Goal: Transaction & Acquisition: Purchase product/service

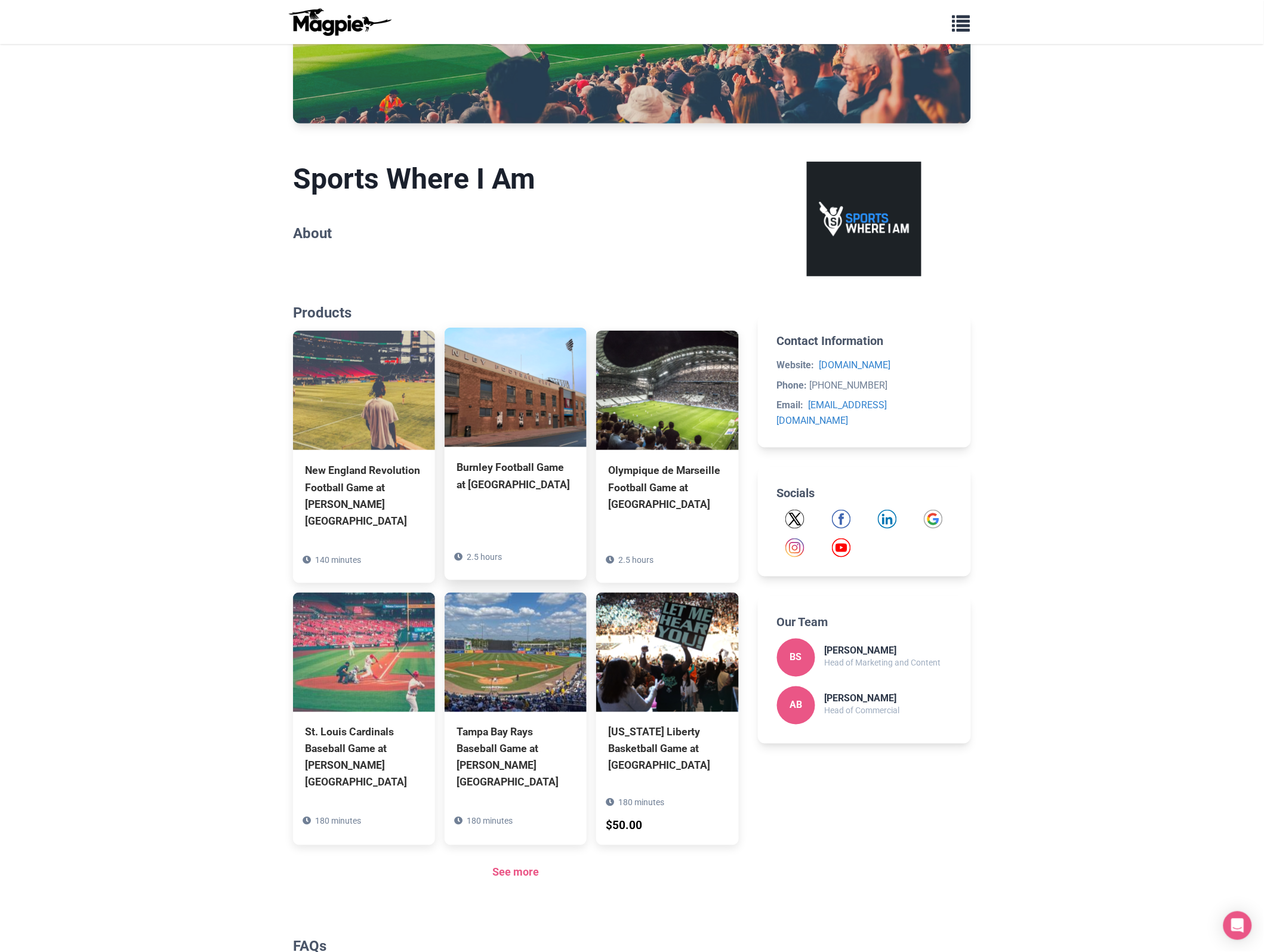
scroll to position [308, 0]
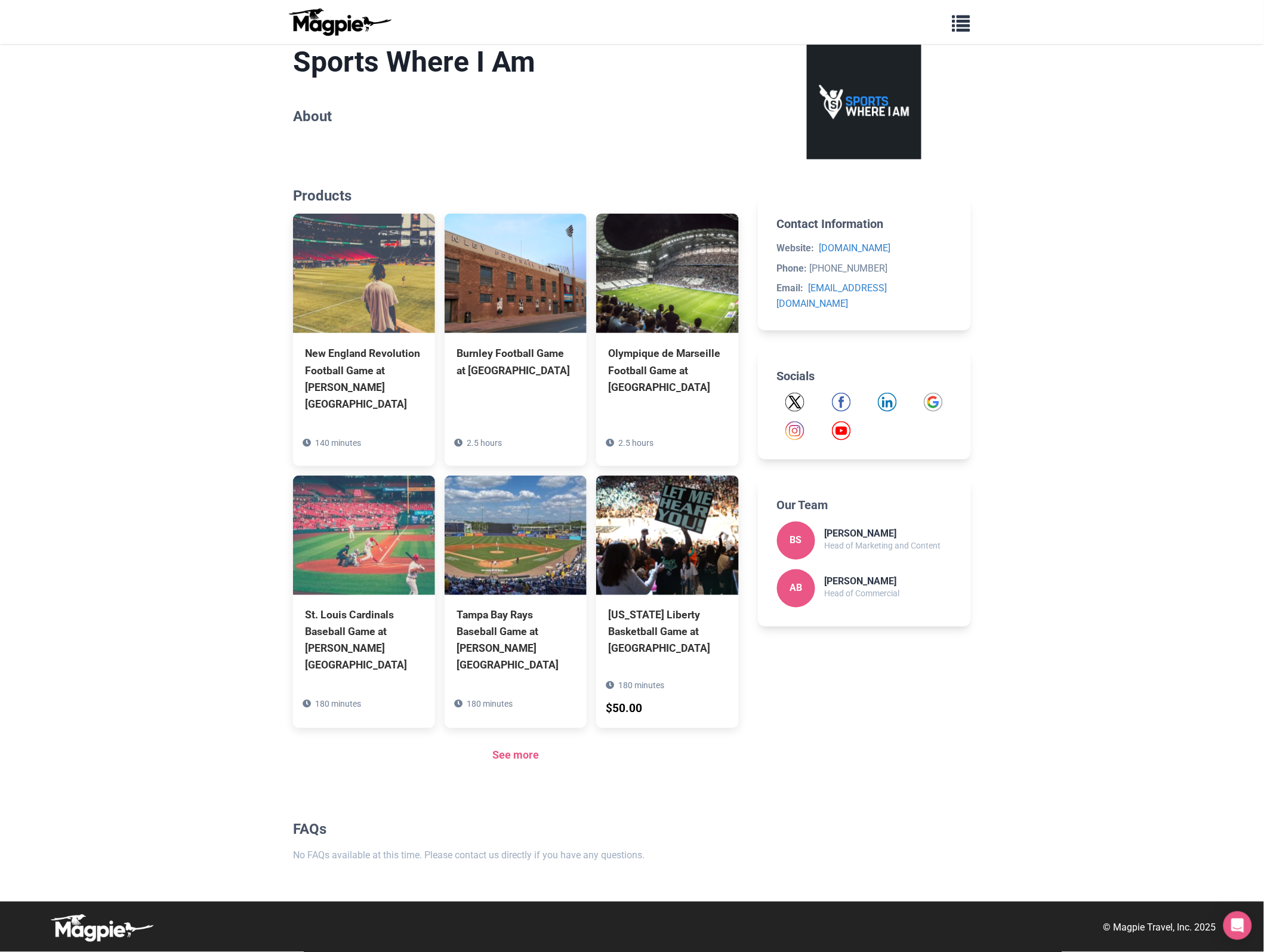
click at [516, 763] on div "See more" at bounding box center [516, 755] width 446 height 17
click at [516, 758] on link "See more" at bounding box center [516, 755] width 47 height 13
click at [511, 762] on div "See more" at bounding box center [516, 755] width 446 height 17
click at [511, 758] on link "See more" at bounding box center [516, 755] width 47 height 13
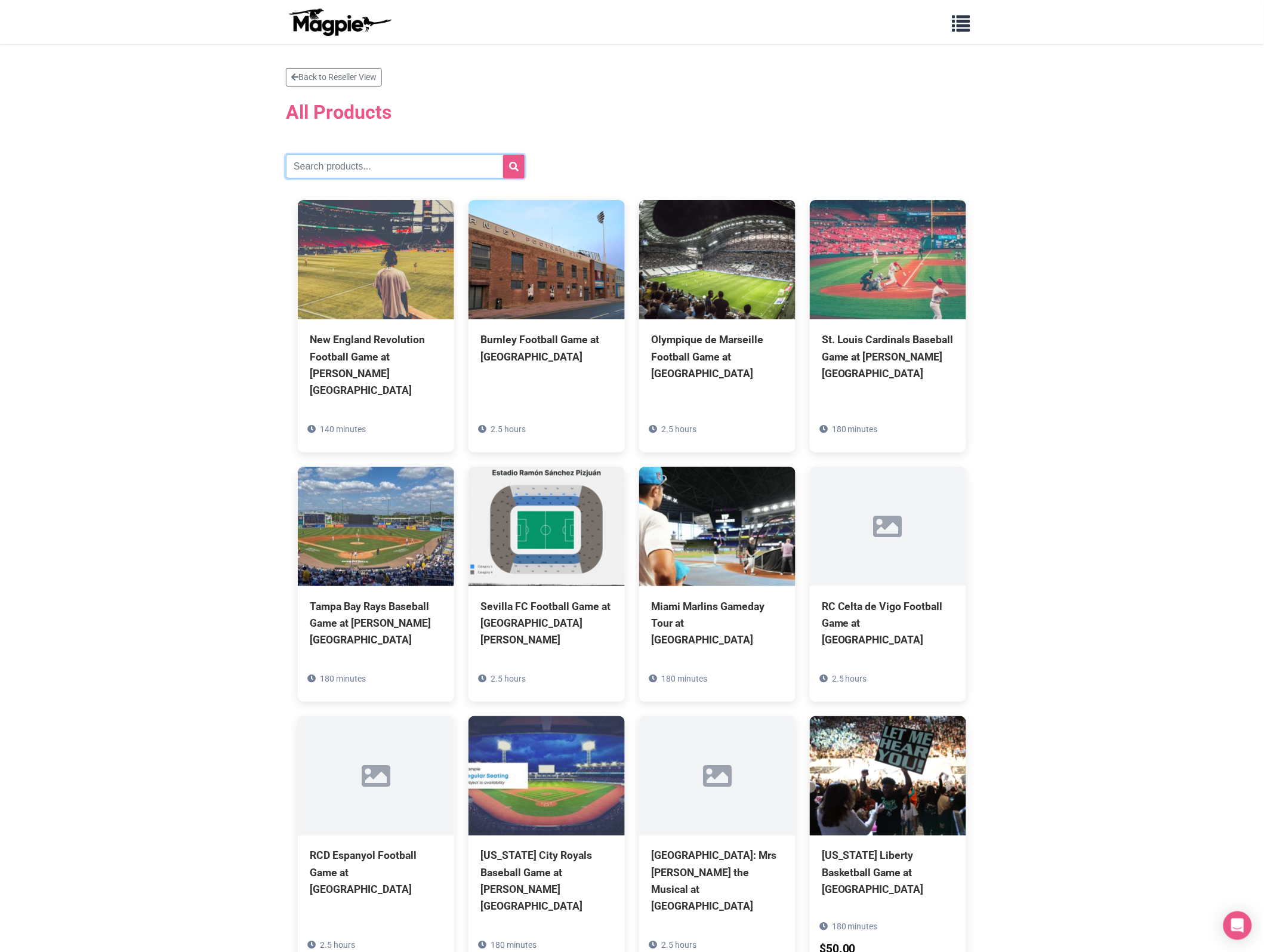
click at [434, 173] on input "text" at bounding box center [405, 167] width 239 height 24
paste input "Chicago Blackhawks"
type input "Chicago Blackhawks"
click at [517, 168] on button "submit" at bounding box center [514, 167] width 22 height 24
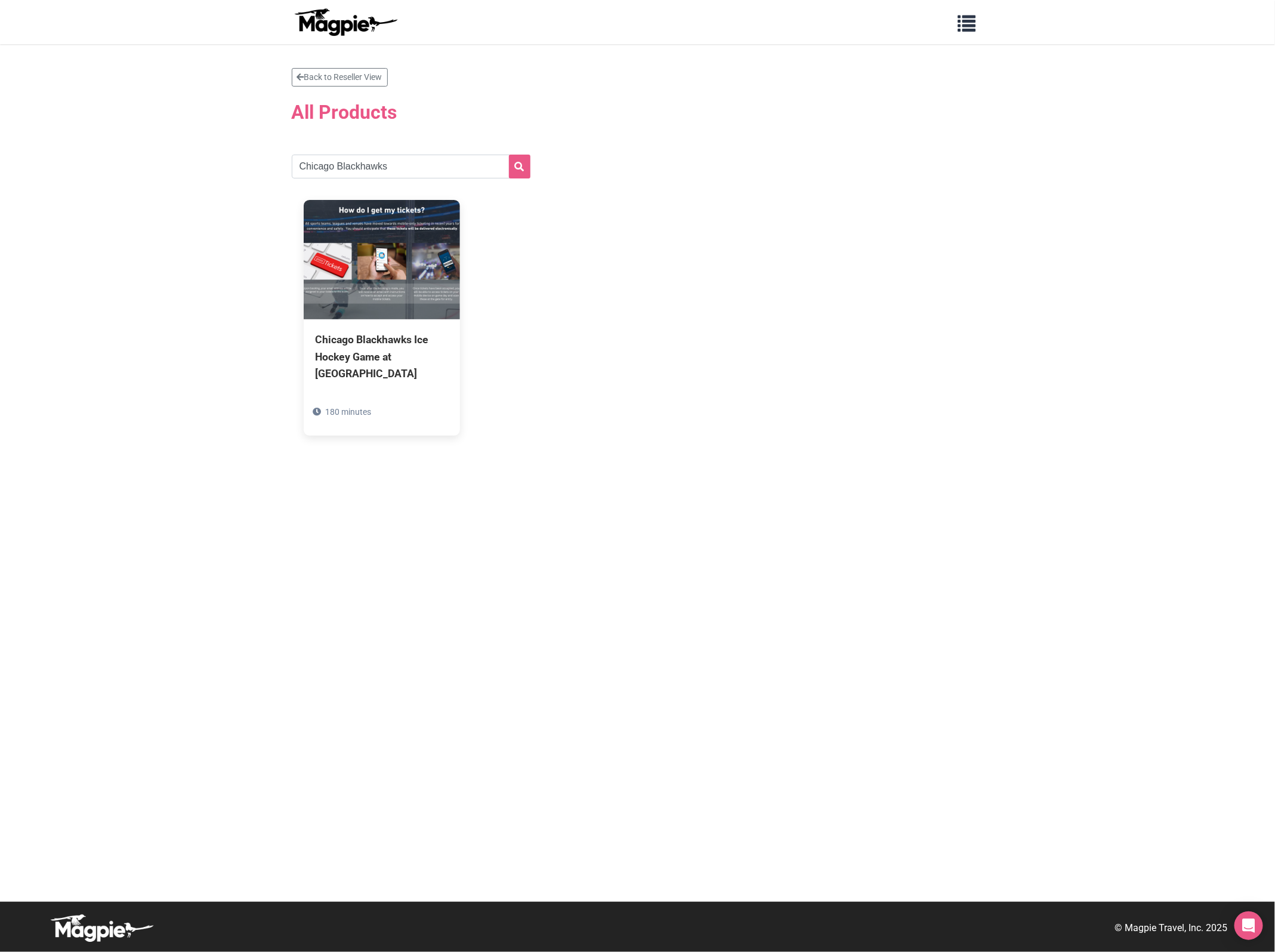
click at [379, 352] on div "Chicago Blackhawks Ice Hockey Game at United Center" at bounding box center [382, 356] width 132 height 50
drag, startPoint x: 398, startPoint y: 171, endPoint x: 52, endPoint y: 180, distance: 346.1
click at [72, 189] on section "Back to Reseller View All Products Chicago Blackhawks Chicago Blackhawks Ice Ho…" at bounding box center [637, 473] width 1275 height 857
paste input "Dallas Star"
type input "Dallas Stars"
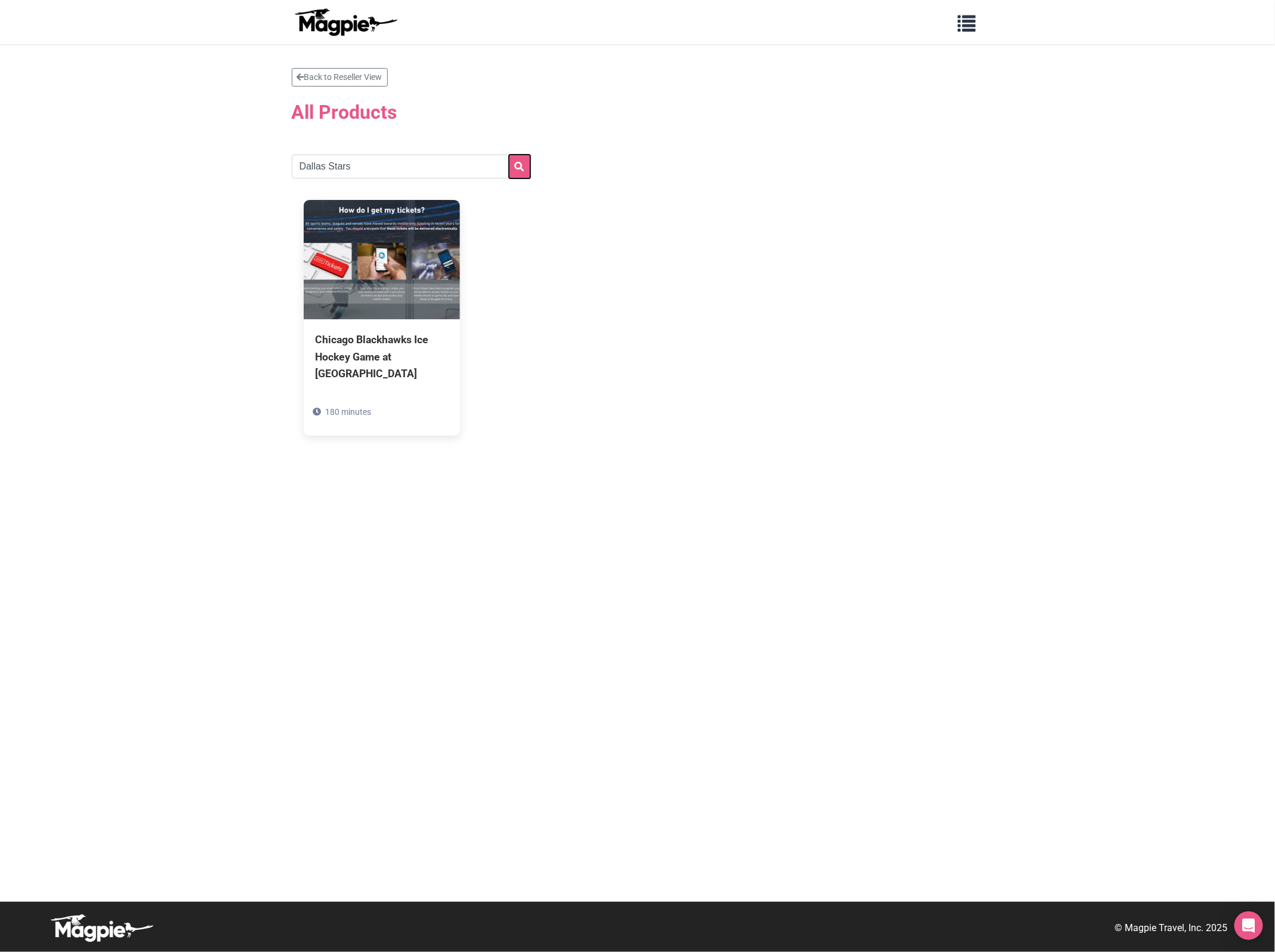
click at [523, 166] on button "submit" at bounding box center [520, 167] width 22 height 24
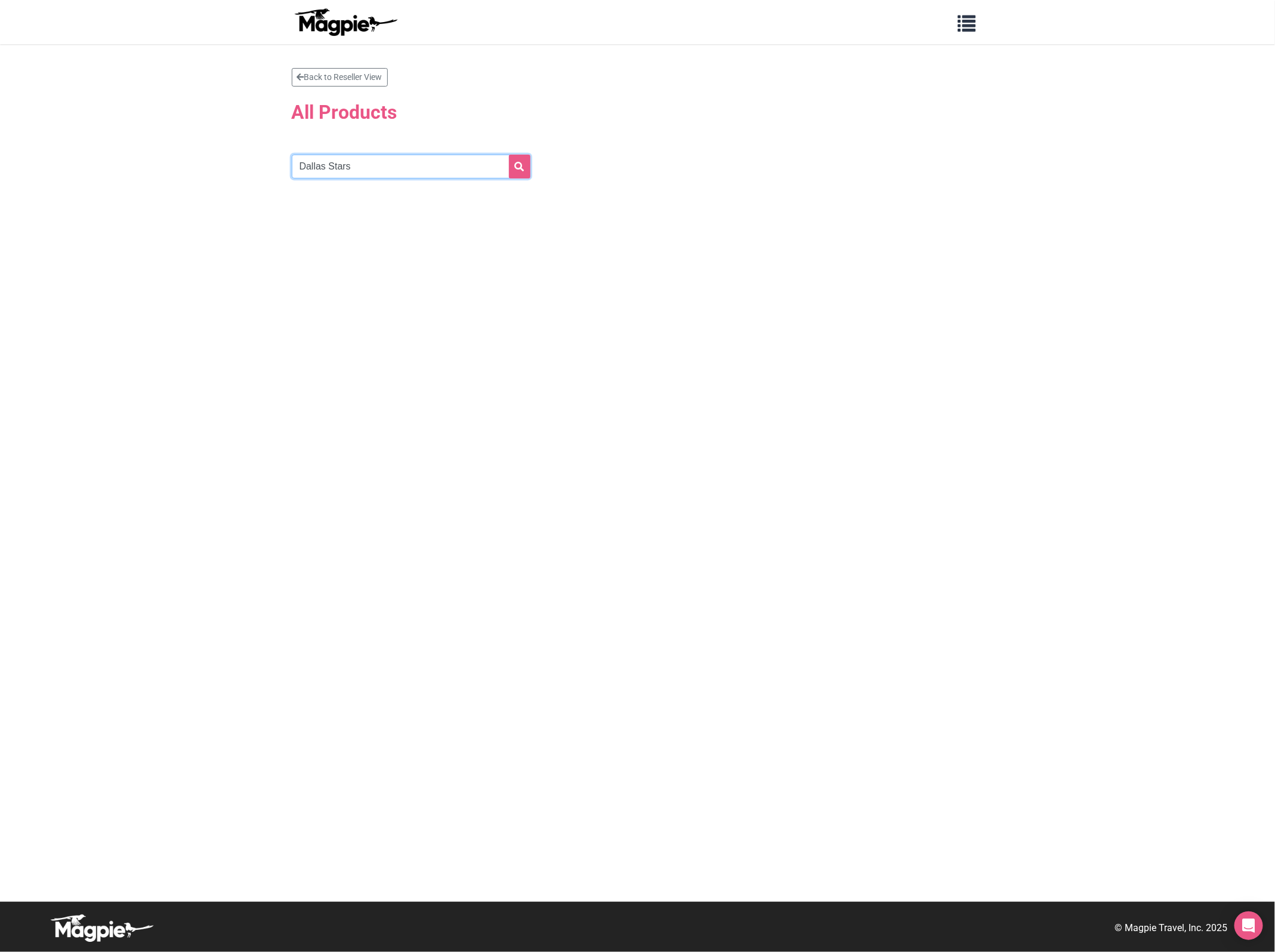
drag, startPoint x: 334, startPoint y: 160, endPoint x: 430, endPoint y: 180, distance: 98.1
click at [430, 180] on section "Back to Reseller View All Products Dallas Stars" at bounding box center [638, 140] width 692 height 144
type input "[GEOGRAPHIC_DATA]"
click at [521, 170] on icon "submit" at bounding box center [520, 167] width 10 height 10
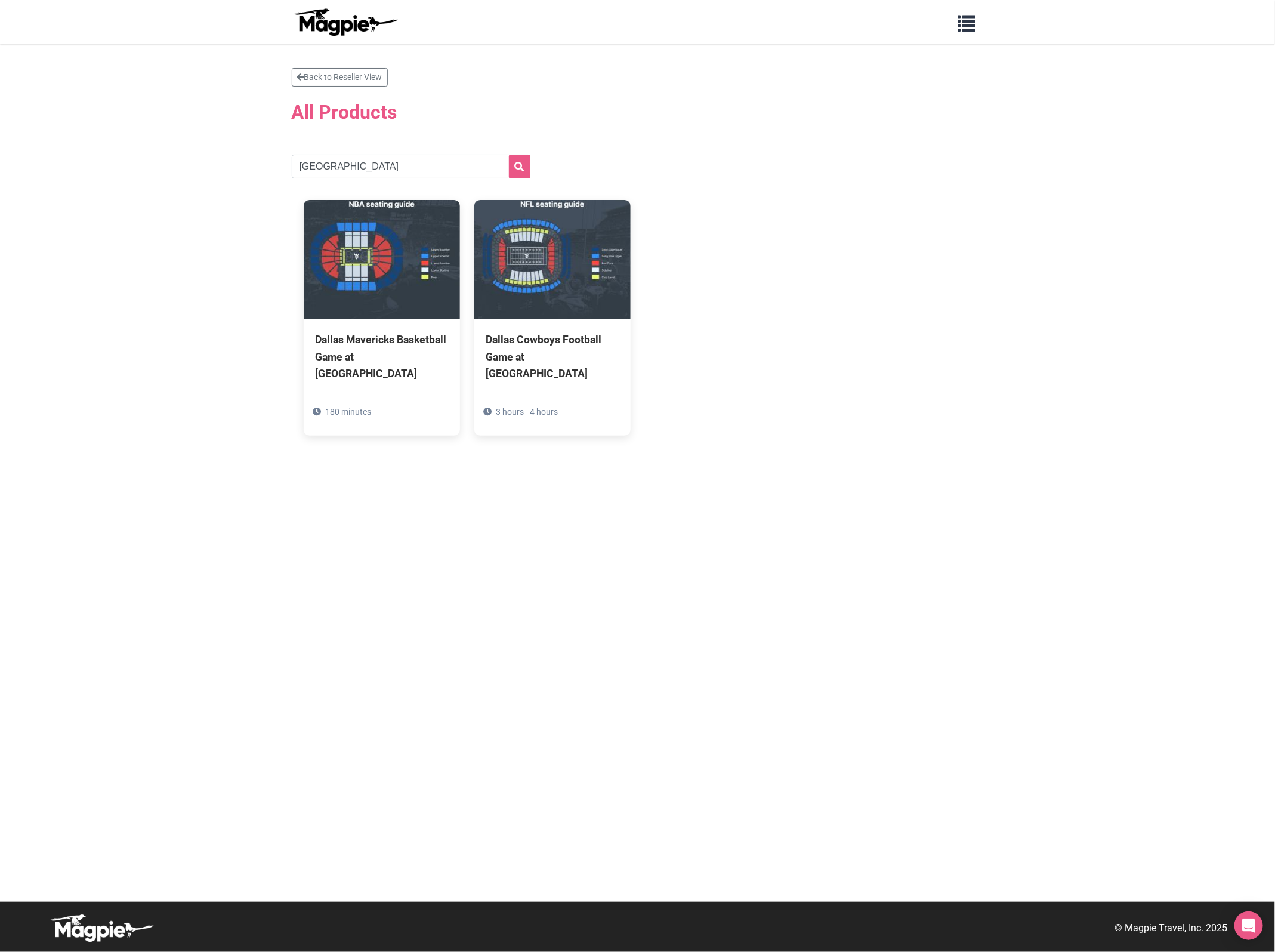
drag, startPoint x: 706, startPoint y: 415, endPoint x: 758, endPoint y: 402, distance: 53.6
click at [707, 417] on div "Dallas Mavericks Basketball Game at [GEOGRAPHIC_DATA] 180 minutes Dallas Cowboy…" at bounding box center [638, 318] width 692 height 259
drag, startPoint x: 398, startPoint y: 152, endPoint x: 198, endPoint y: 153, distance: 200.0
click at [198, 153] on section "Back to Reseller View All Products Dallas Dallas Mavericks Basketball Game at A…" at bounding box center [637, 473] width 1275 height 857
click at [400, 152] on section "Back to Reseller View All Products Dallas Dallas Mavericks Basketball Game at A…" at bounding box center [638, 257] width 692 height 379
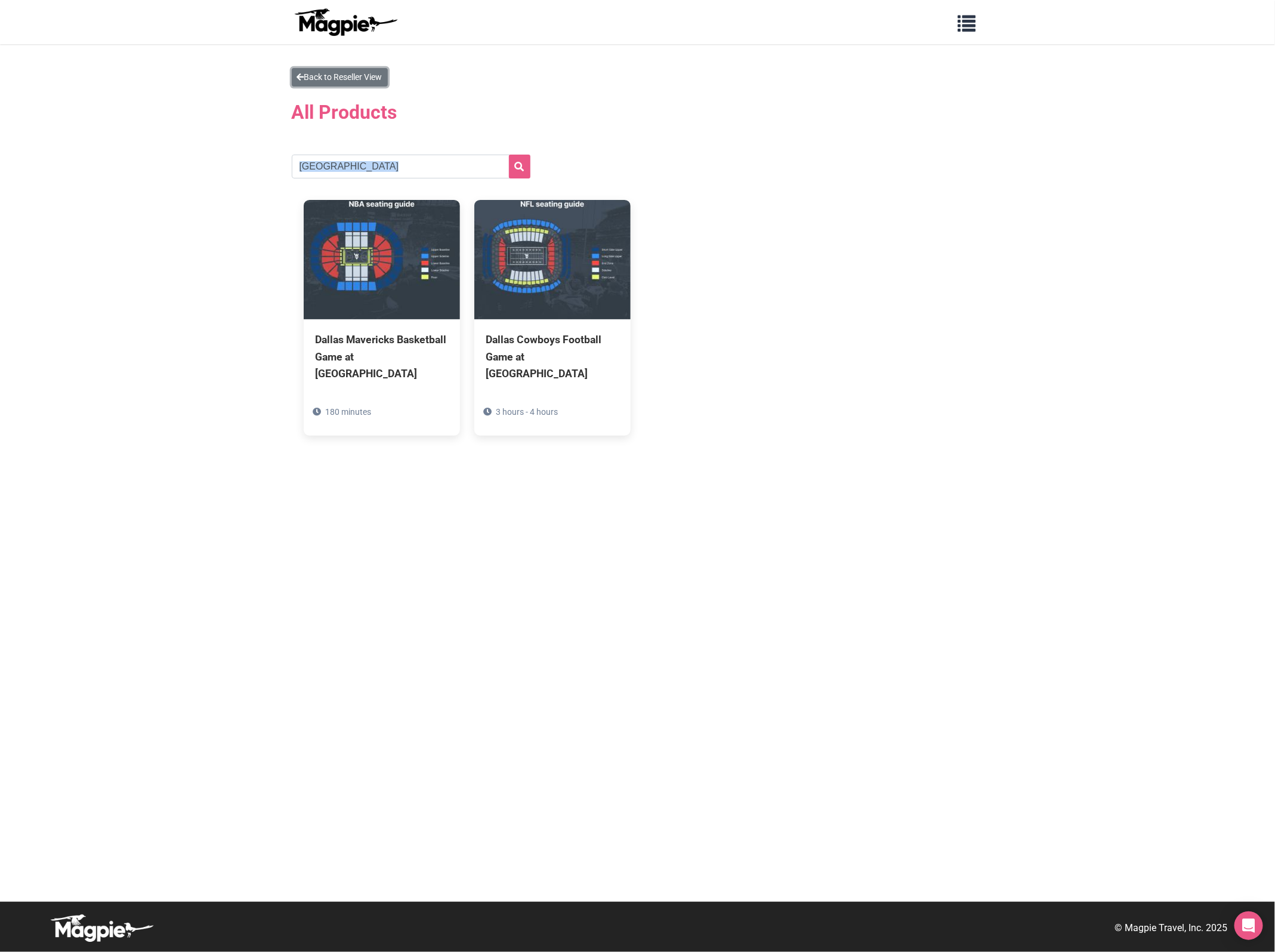
click at [342, 70] on link "Back to Reseller View" at bounding box center [340, 77] width 96 height 19
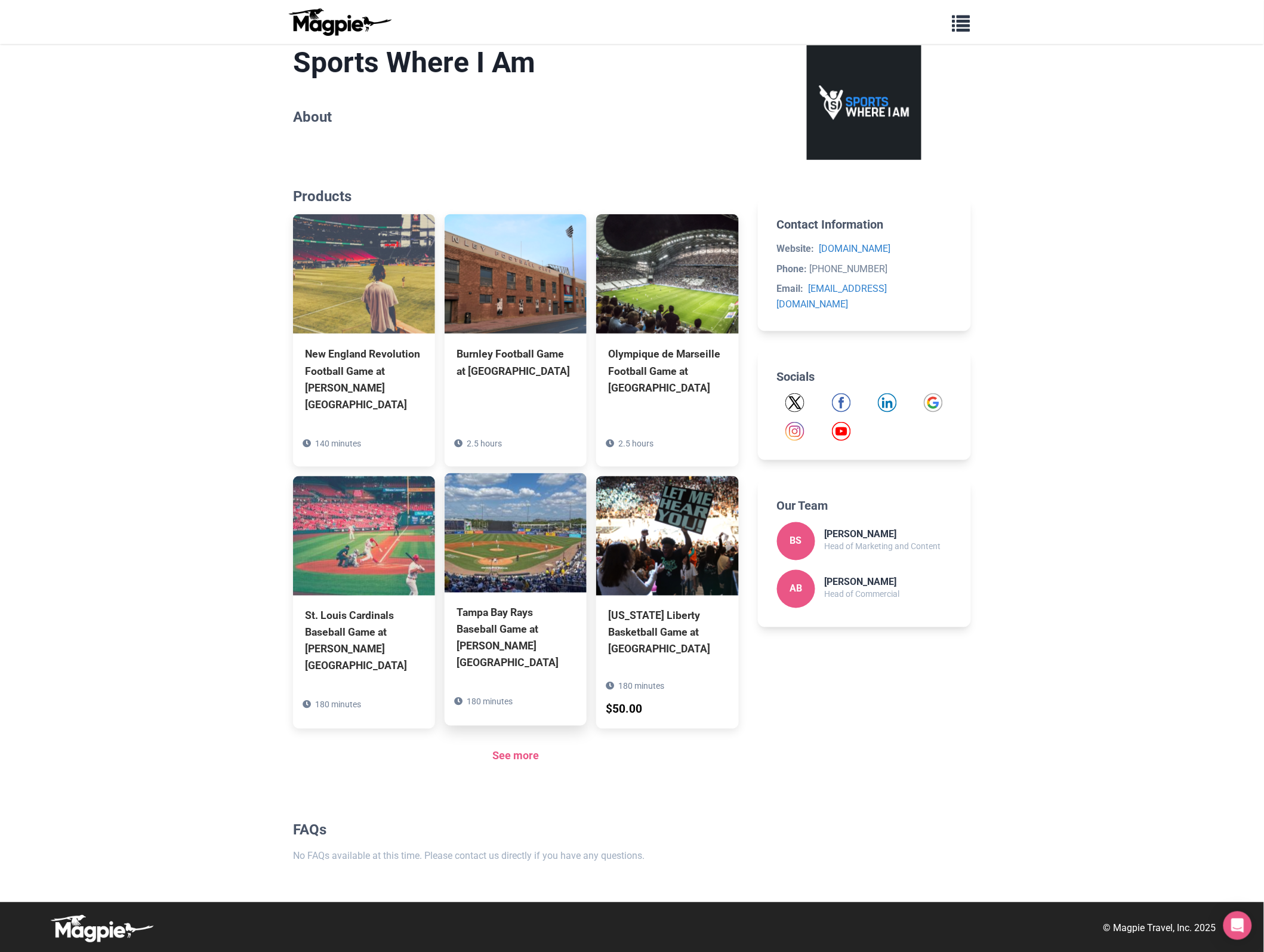
scroll to position [308, 0]
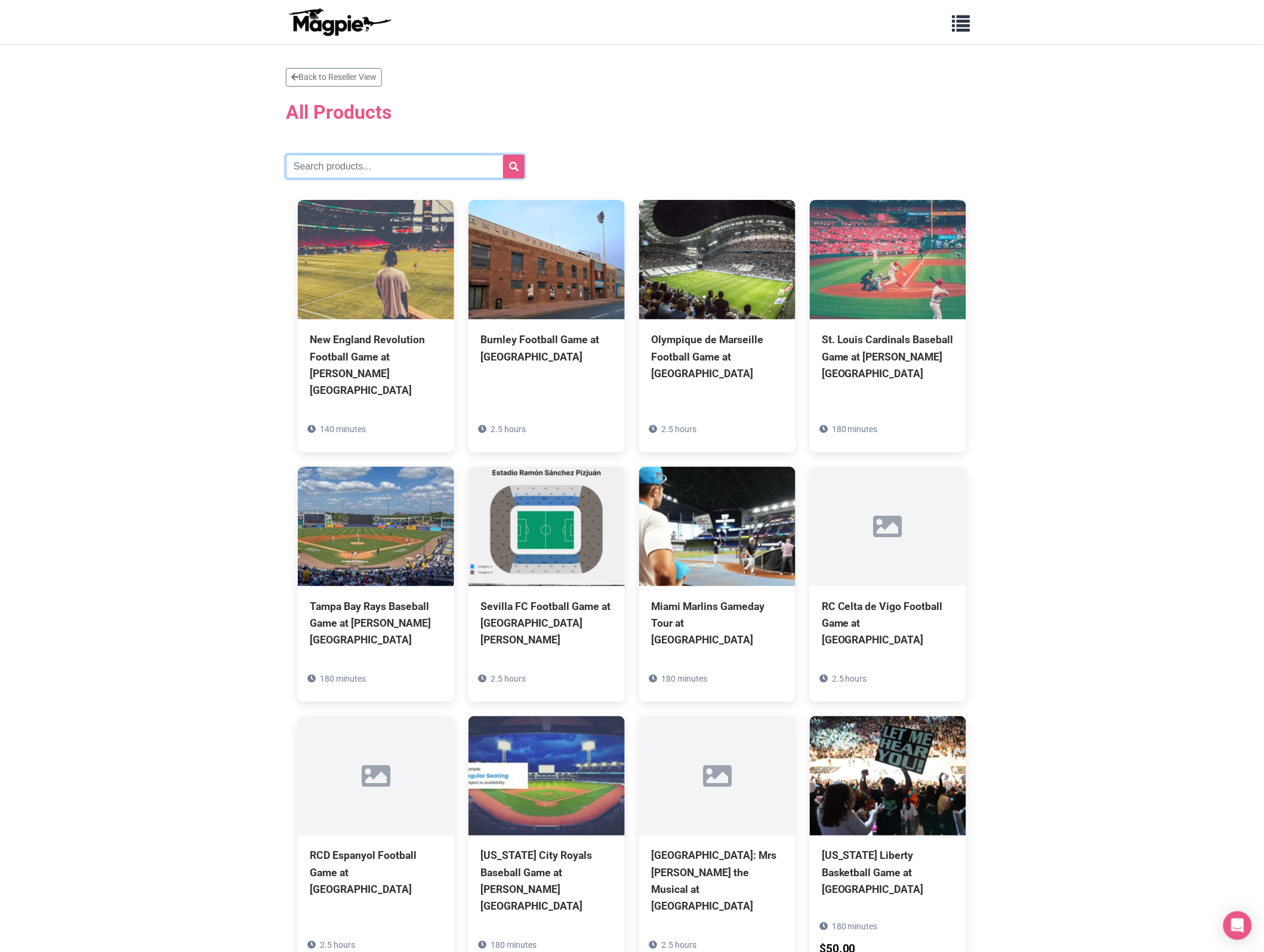
click at [360, 162] on input "text" at bounding box center [405, 167] width 239 height 24
type input "Stars"
click at [503, 155] on button "submit" at bounding box center [514, 167] width 22 height 24
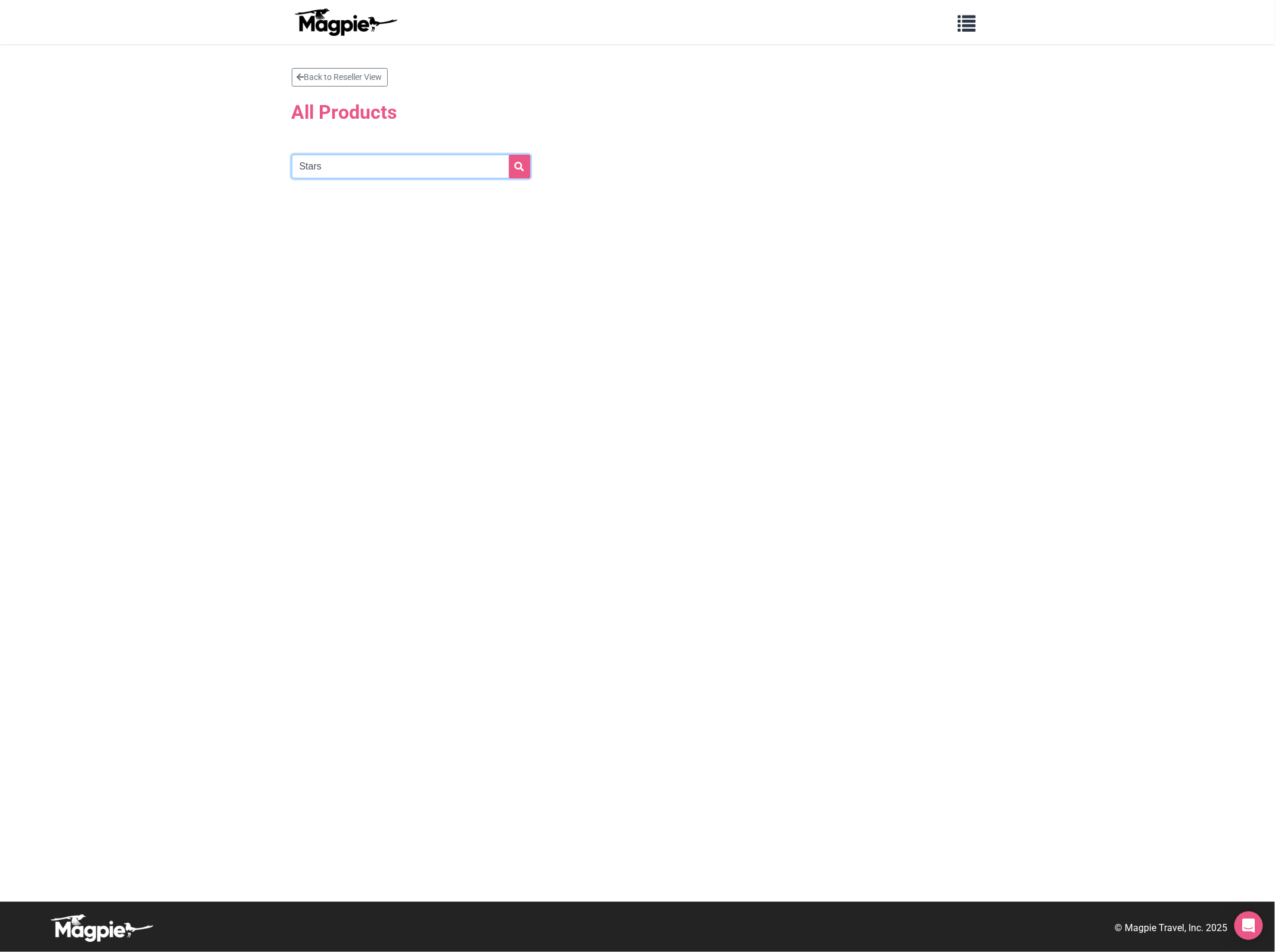
click at [378, 176] on input "Stars" at bounding box center [411, 167] width 239 height 24
drag, startPoint x: 378, startPoint y: 176, endPoint x: -4, endPoint y: -83, distance: 461.5
click at [0, 0] on html "Problems we solve Products Content Management and Distribution Magpie for Resel…" at bounding box center [637, 476] width 1275 height 952
type input "Hockey"
click at [509, 155] on button "submit" at bounding box center [520, 167] width 22 height 24
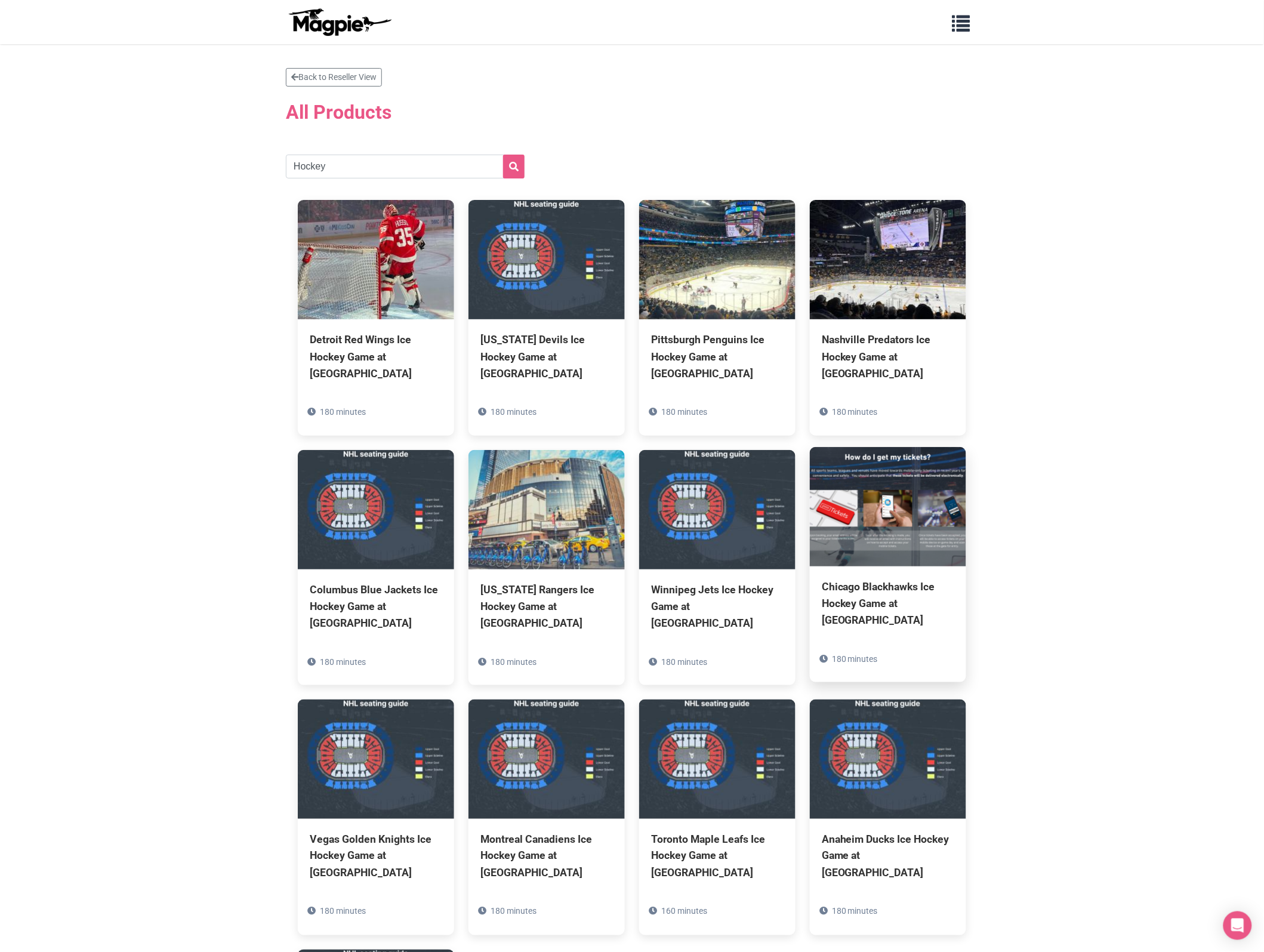
click at [889, 601] on div "Chicago Blackhawks Ice Hockey Game at United Center" at bounding box center [888, 604] width 133 height 50
